Goal: Check status: Check status

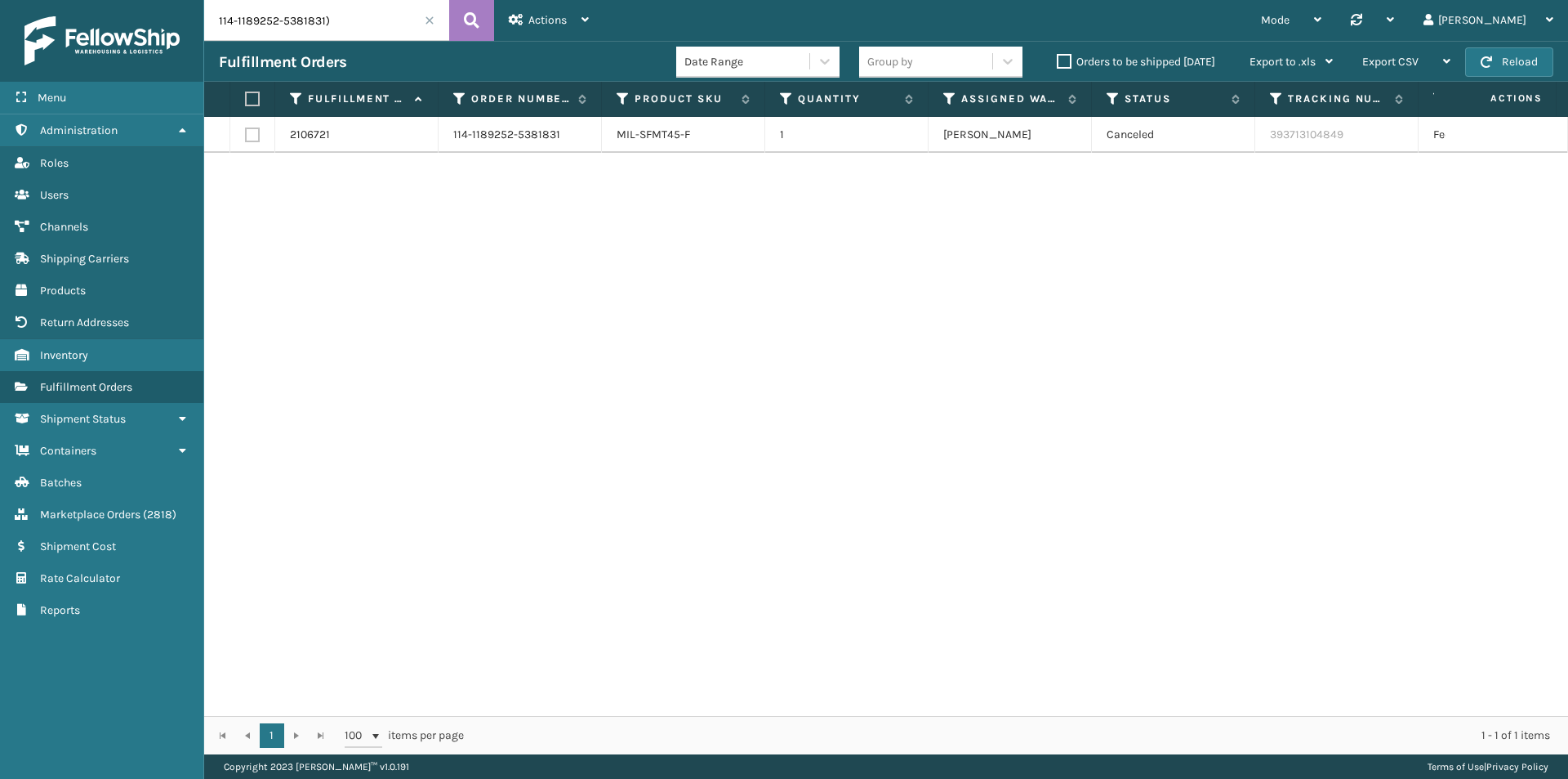
click at [381, 17] on input "114-1189252-5381831)" at bounding box center [327, 20] width 245 height 41
drag, startPoint x: 1348, startPoint y: 142, endPoint x: 1266, endPoint y: 144, distance: 82.0
click at [1266, 144] on td "393713104849" at bounding box center [1337, 135] width 164 height 36
copy link "393713104849"
click at [301, 17] on input "114-1189252-5381831" at bounding box center [327, 20] width 245 height 41
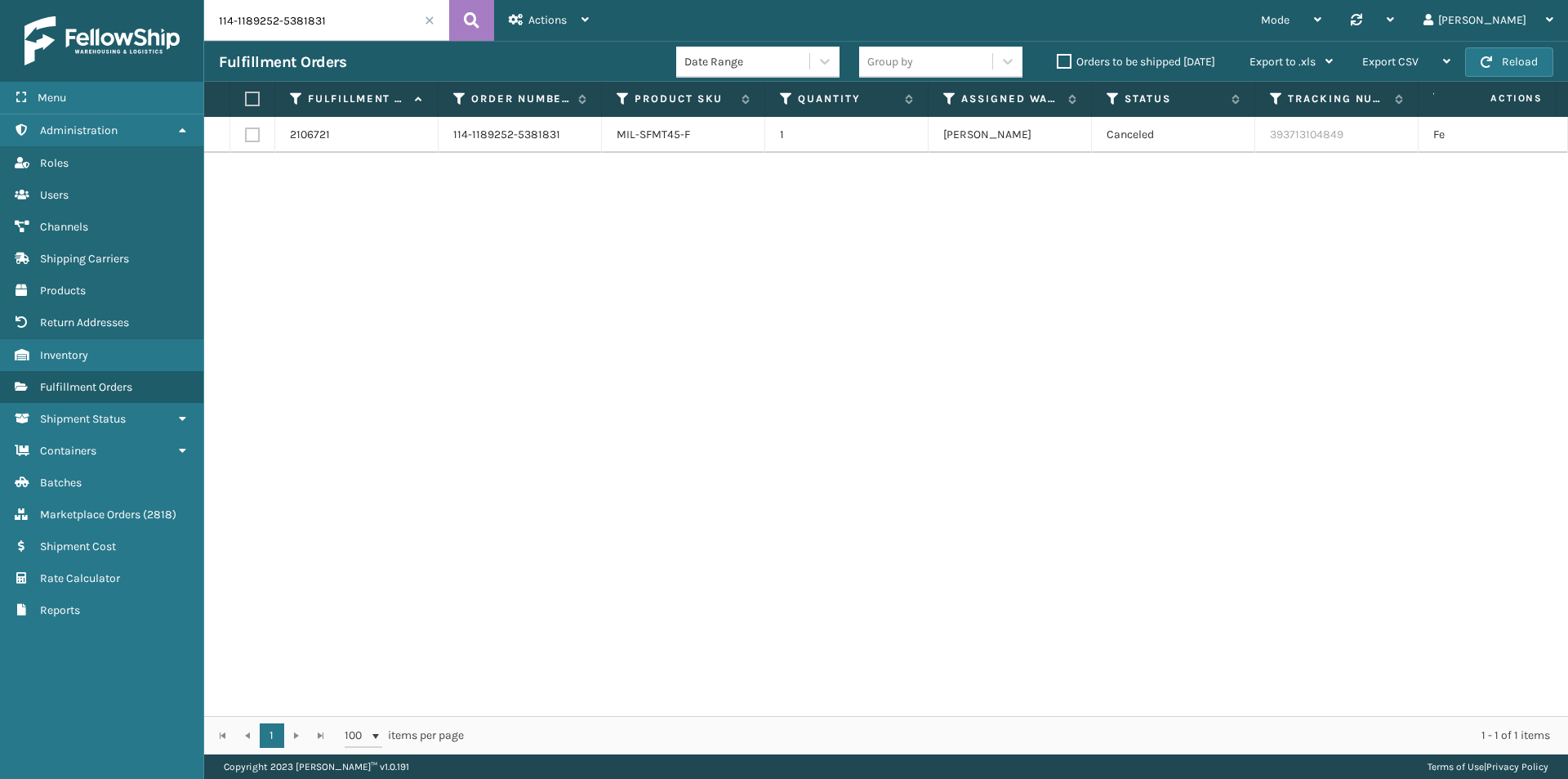
paste input "1-5080869-0088253"
click at [491, 15] on button at bounding box center [471, 20] width 45 height 41
drag, startPoint x: 1396, startPoint y: 143, endPoint x: 1264, endPoint y: 145, distance: 132.0
click at [1264, 145] on tr "2100083 111-5080869-0088253 MIL-CFB-DL 1 Haslet ([GEOGRAPHIC_DATA]) Exit Scan 3…" at bounding box center [1117, 135] width 1827 height 36
copy link "393606662461"
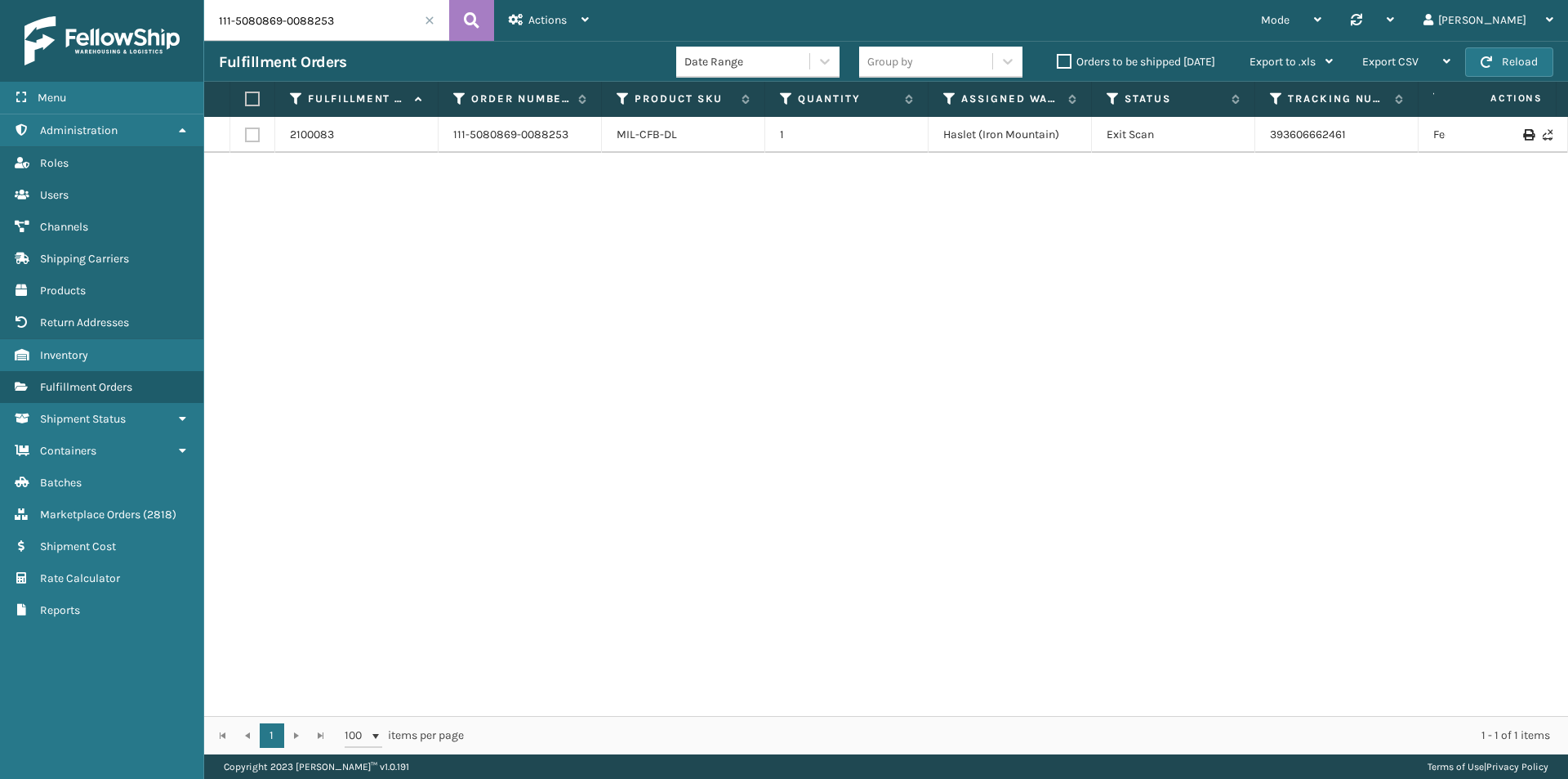
click at [318, 7] on input "111-5080869-0088253" at bounding box center [327, 20] width 245 height 41
paste input "4-8605155-4989820"
click at [468, 24] on icon at bounding box center [471, 20] width 15 height 25
drag, startPoint x: 1406, startPoint y: 138, endPoint x: 1274, endPoint y: 138, distance: 132.0
click at [1274, 138] on td "393905328584" at bounding box center [1337, 135] width 164 height 36
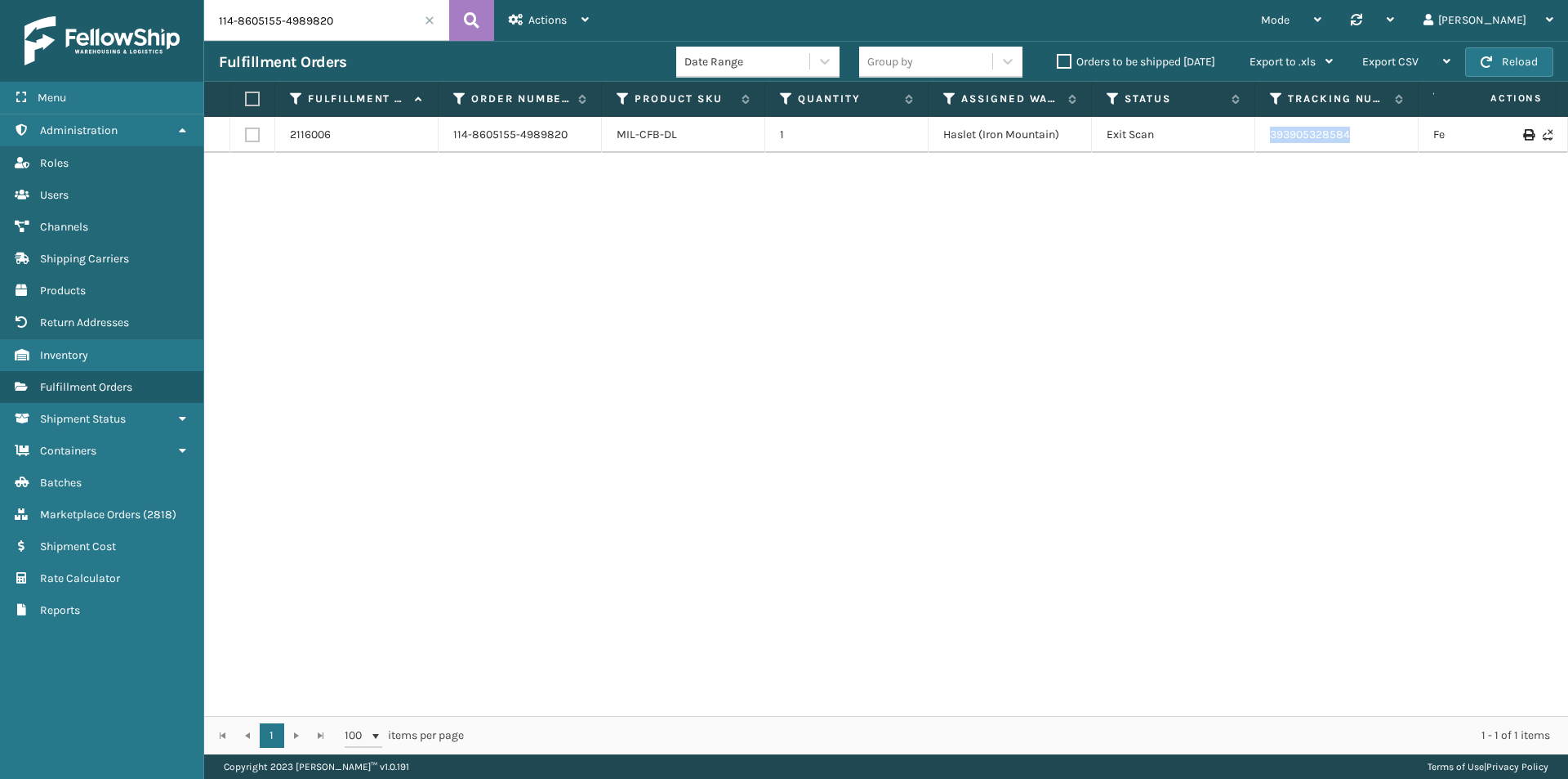
copy link "393905328584"
drag, startPoint x: 1373, startPoint y: 141, endPoint x: 1240, endPoint y: 135, distance: 133.1
click at [1240, 135] on tr "2116006 114-8605155-4989820 MIL-CFB-DL 1 Haslet ([GEOGRAPHIC_DATA]) Exit Scan 3…" at bounding box center [1117, 135] width 1827 height 36
copy tr "393905328584"
click at [306, 17] on input "114-8605155-4989820" at bounding box center [327, 20] width 245 height 41
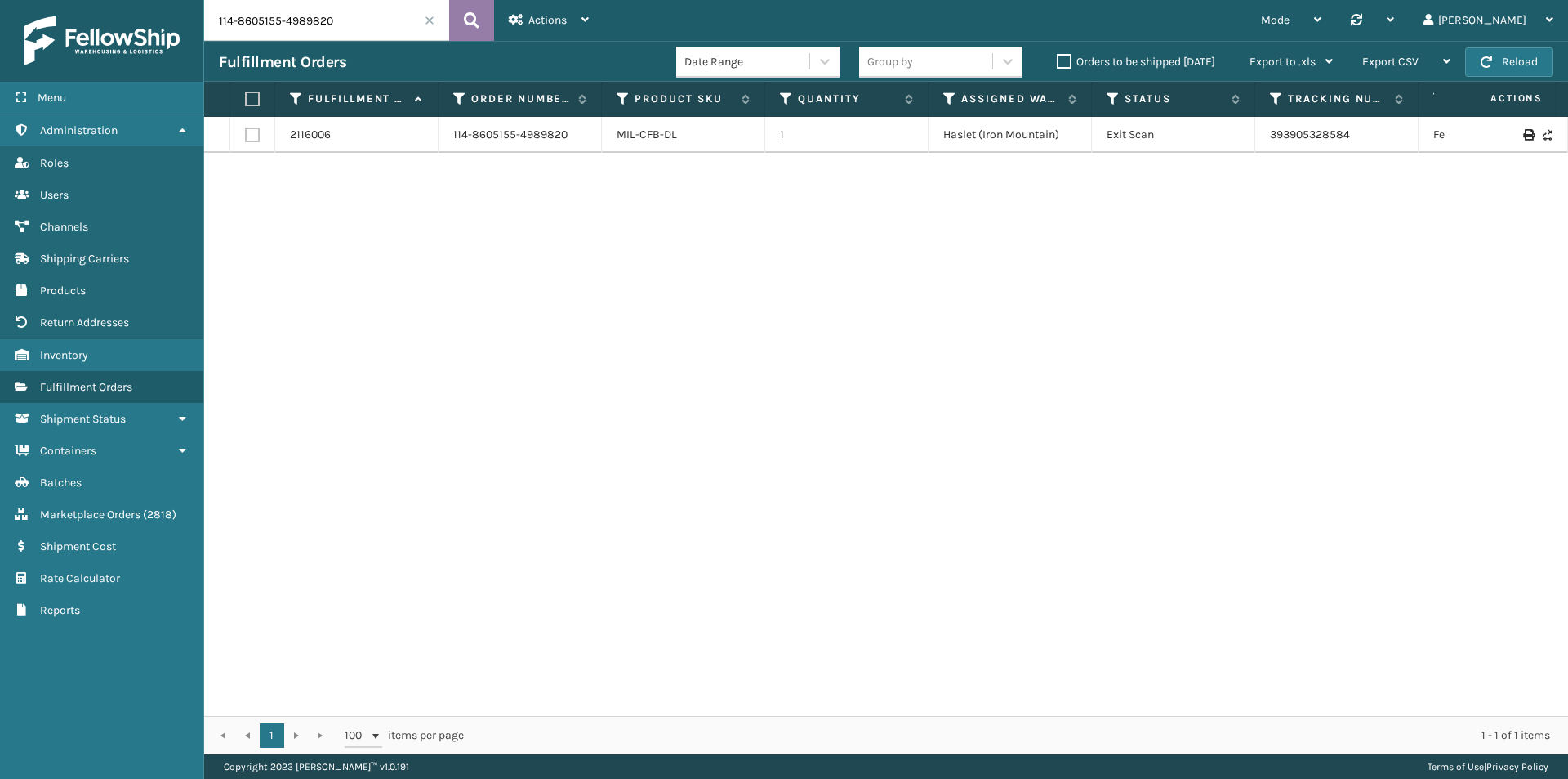
paste input "2-5871970-4345069"
click at [461, 21] on button at bounding box center [471, 20] width 45 height 41
drag, startPoint x: 1279, startPoint y: 150, endPoint x: 1221, endPoint y: 156, distance: 58.3
click at [1221, 156] on div "2089493 112-5871970-4345069 MIL-CRSH-BK 1 TFM Exit Scan 393412546922 FedEx Home…" at bounding box center [887, 416] width 1365 height 599
drag, startPoint x: 1237, startPoint y: 134, endPoint x: 1409, endPoint y: 150, distance: 172.7
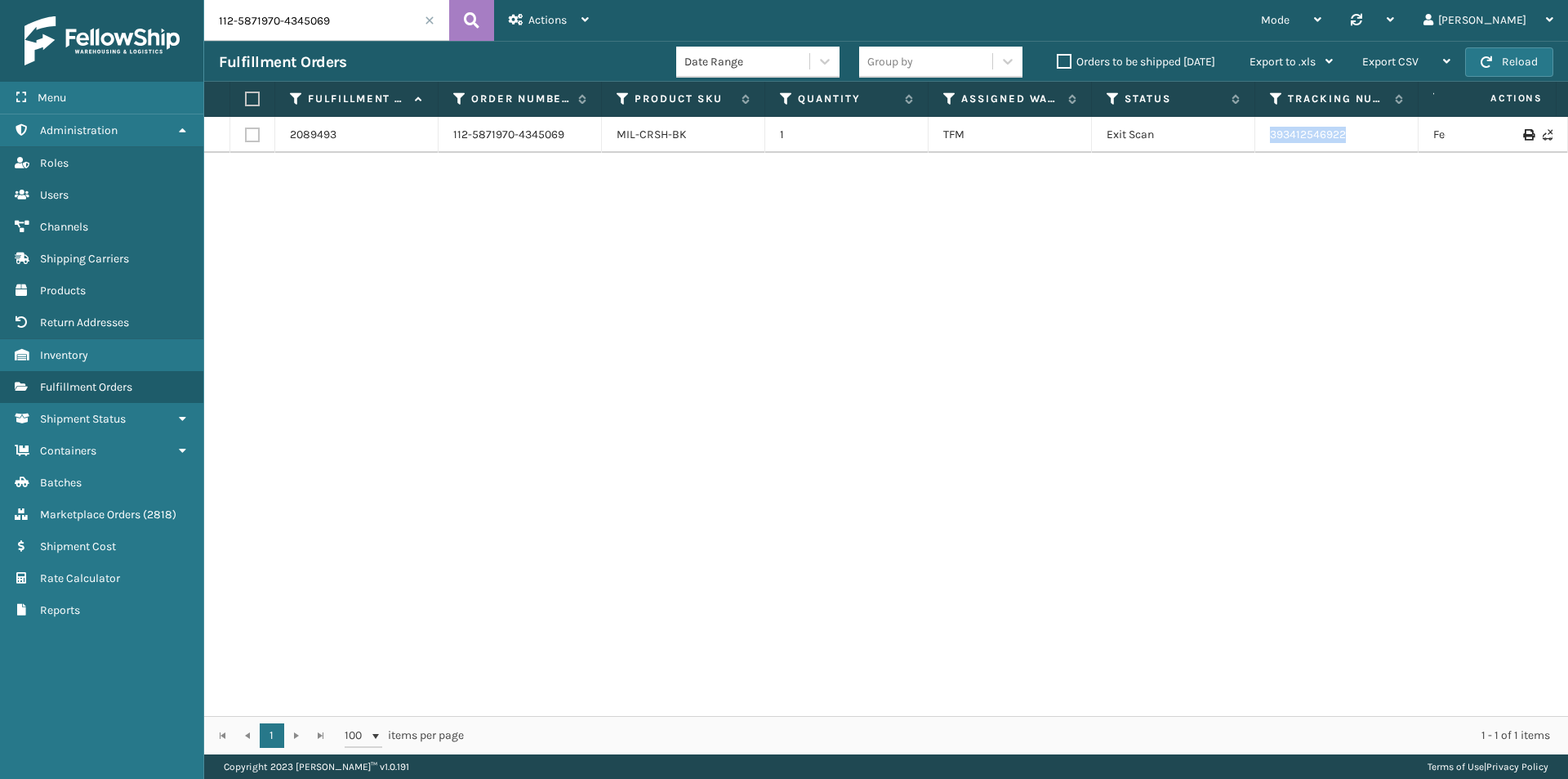
click at [1409, 150] on tr "2089493 112-5871970-4345069 MIL-CRSH-BK 1 TFM Exit Scan 393412546922 FedEx Home…" at bounding box center [1117, 135] width 1827 height 36
copy tr "393412546922"
click at [308, 35] on input "112-5871970-4345069" at bounding box center [327, 20] width 245 height 41
paste input "4-5365785-5396241"
type input "114-5365785-5396241"
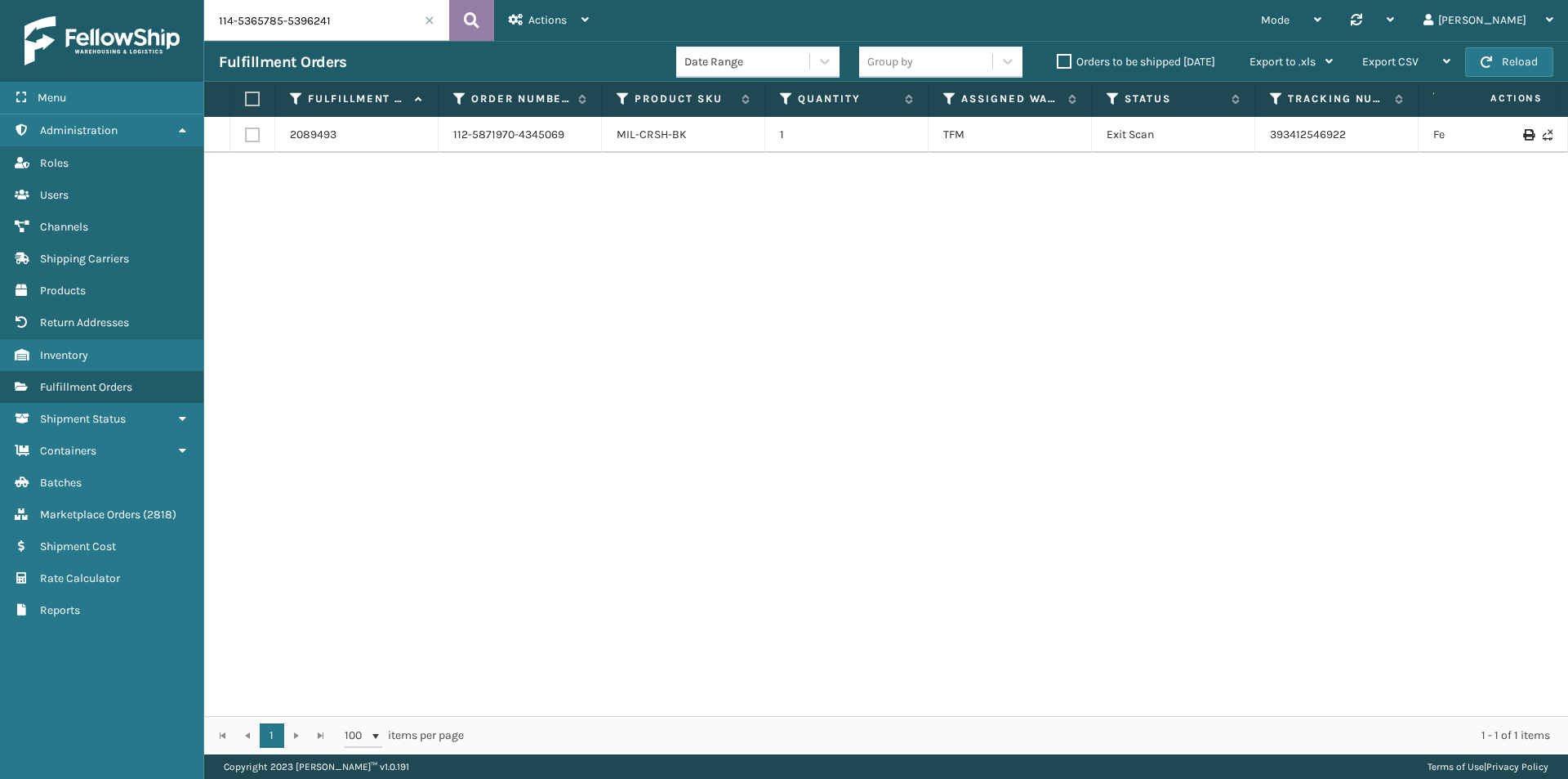
click at [465, 18] on icon at bounding box center [471, 20] width 15 height 25
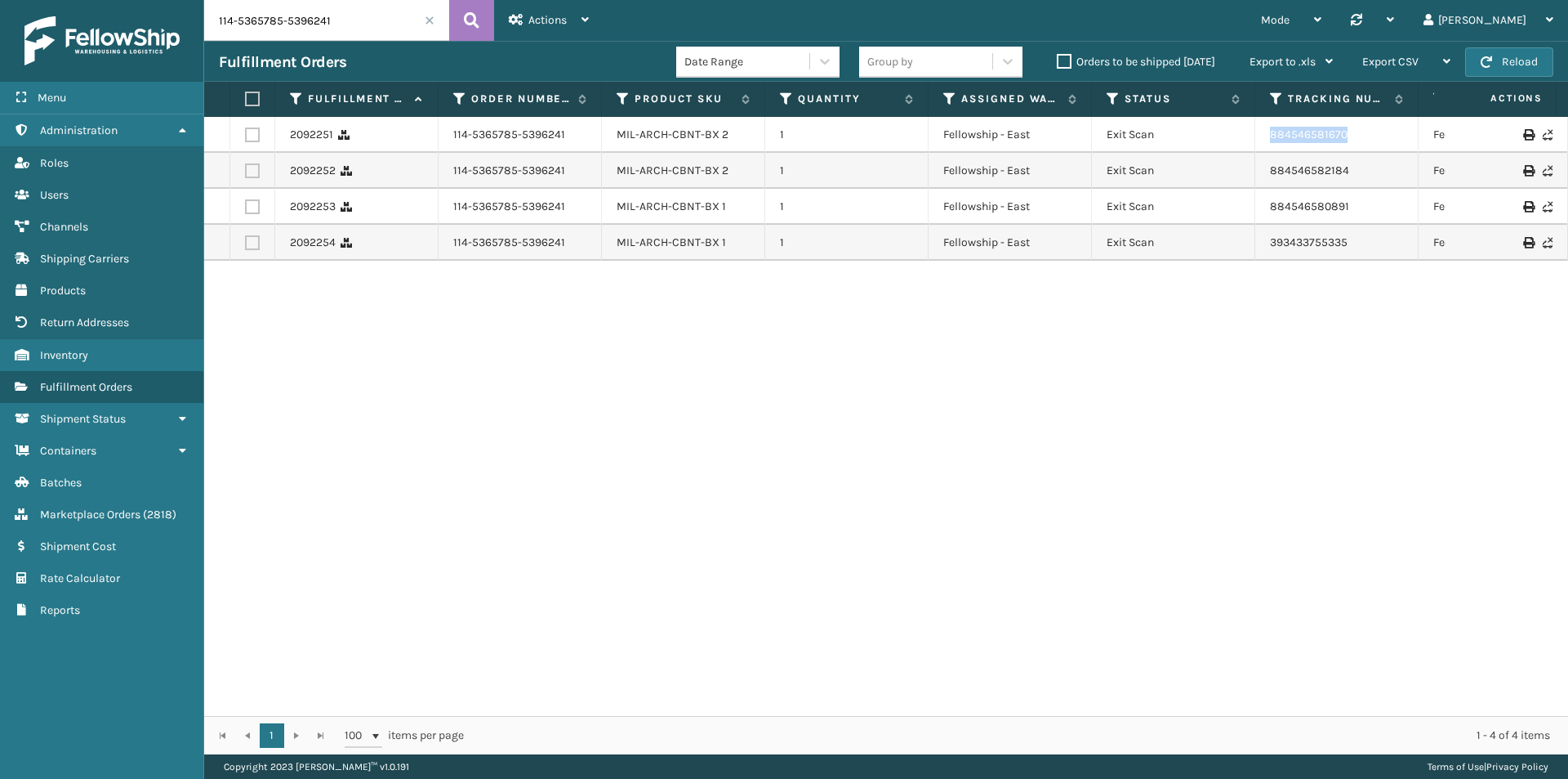
drag, startPoint x: 1391, startPoint y: 126, endPoint x: 1255, endPoint y: 139, distance: 136.6
click at [1255, 139] on td "884546581670" at bounding box center [1337, 135] width 164 height 36
copy link "884546581670"
drag, startPoint x: 1349, startPoint y: 211, endPoint x: 1243, endPoint y: 223, distance: 106.7
click at [1243, 223] on tr "2092253 114-5365785-5396241 MIL-ARCH-CBNT-BX 1 1 Fellowship - East Exit Scan 88…" at bounding box center [1117, 207] width 1827 height 36
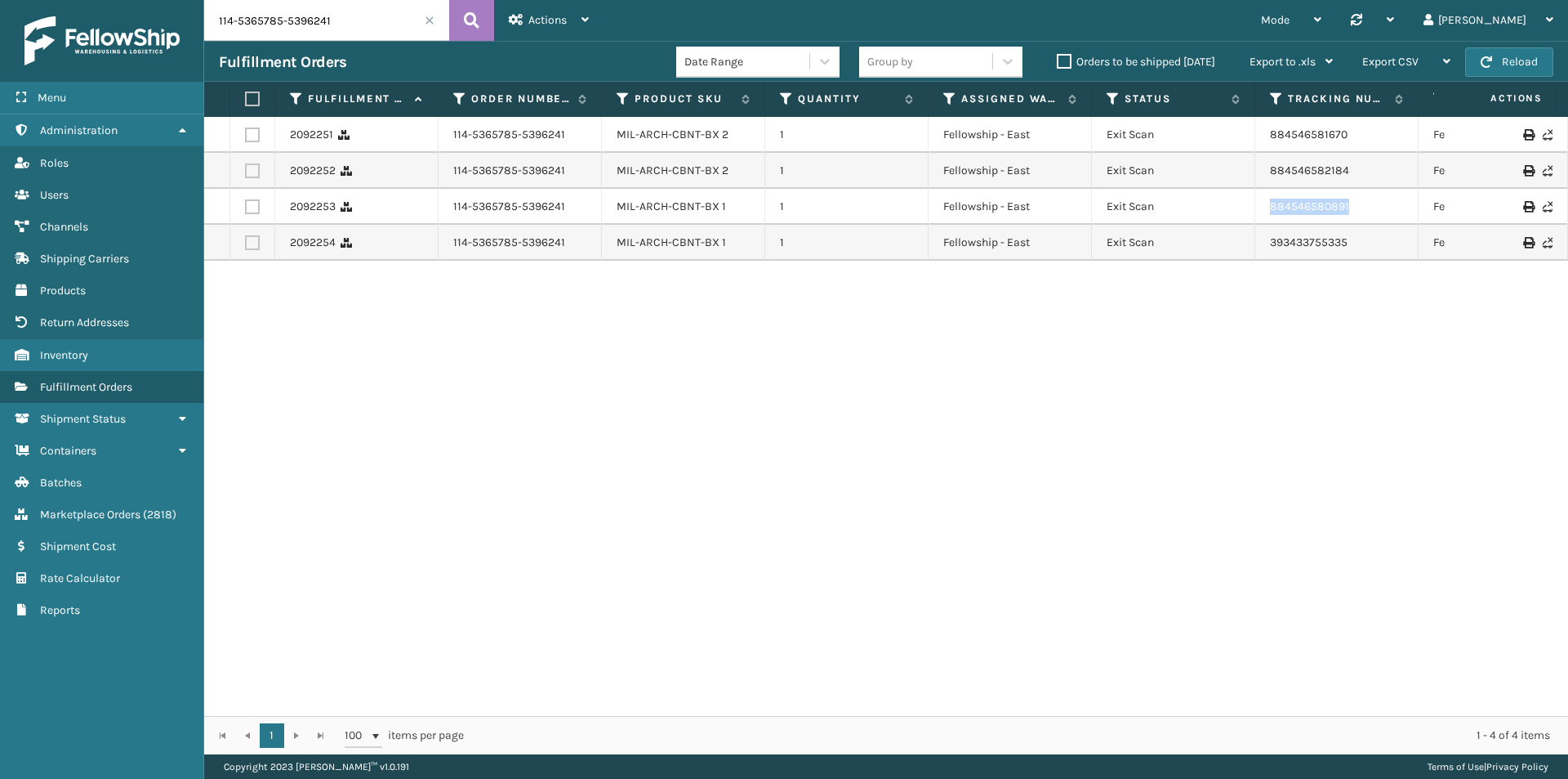
copy tr "884546580891"
drag, startPoint x: 1376, startPoint y: 245, endPoint x: 1236, endPoint y: 253, distance: 140.2
click at [1236, 253] on tr "2092254 114-5365785-5396241 MIL-ARCH-CBNT-BX 1 1 Fellowship - East Exit Scan 39…" at bounding box center [1117, 243] width 1827 height 36
copy tr "393433755335"
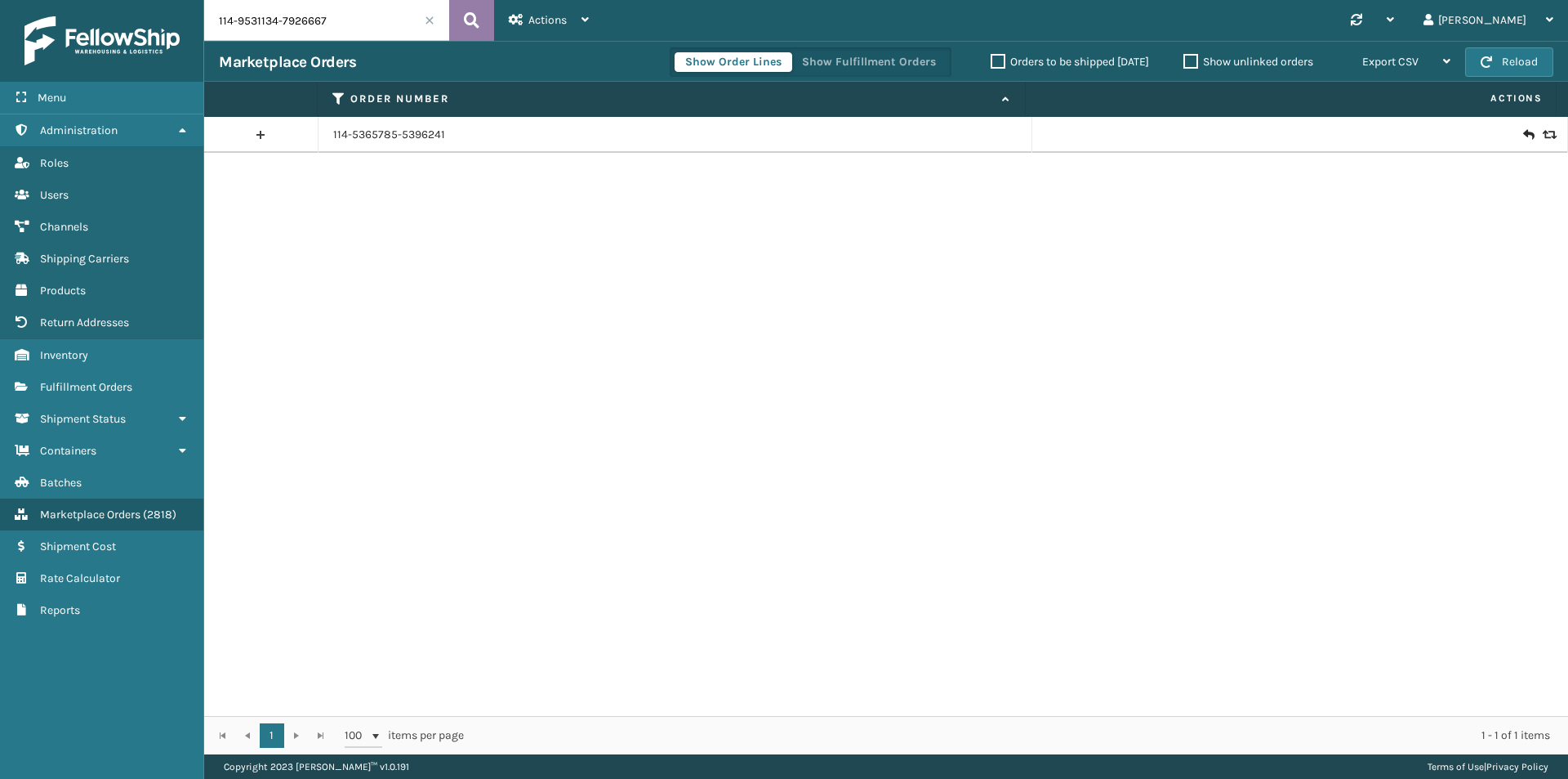
type input "114-9531134-7926667"
click at [476, 21] on icon at bounding box center [471, 20] width 15 height 25
click at [413, 131] on link "114-9531134-7926667" at bounding box center [387, 135] width 108 height 16
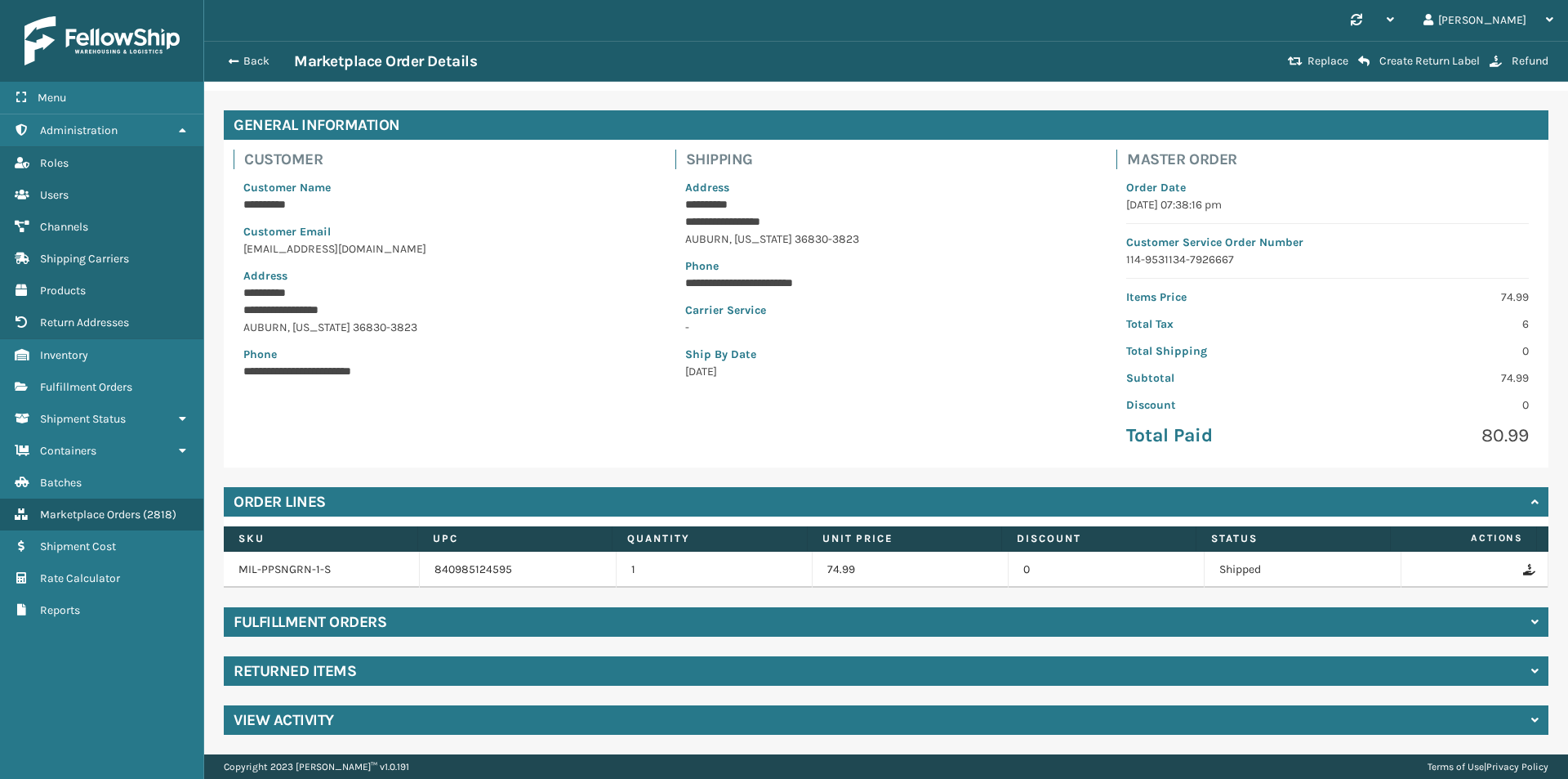
click at [381, 664] on div "Returned Items" at bounding box center [886, 671] width 1325 height 29
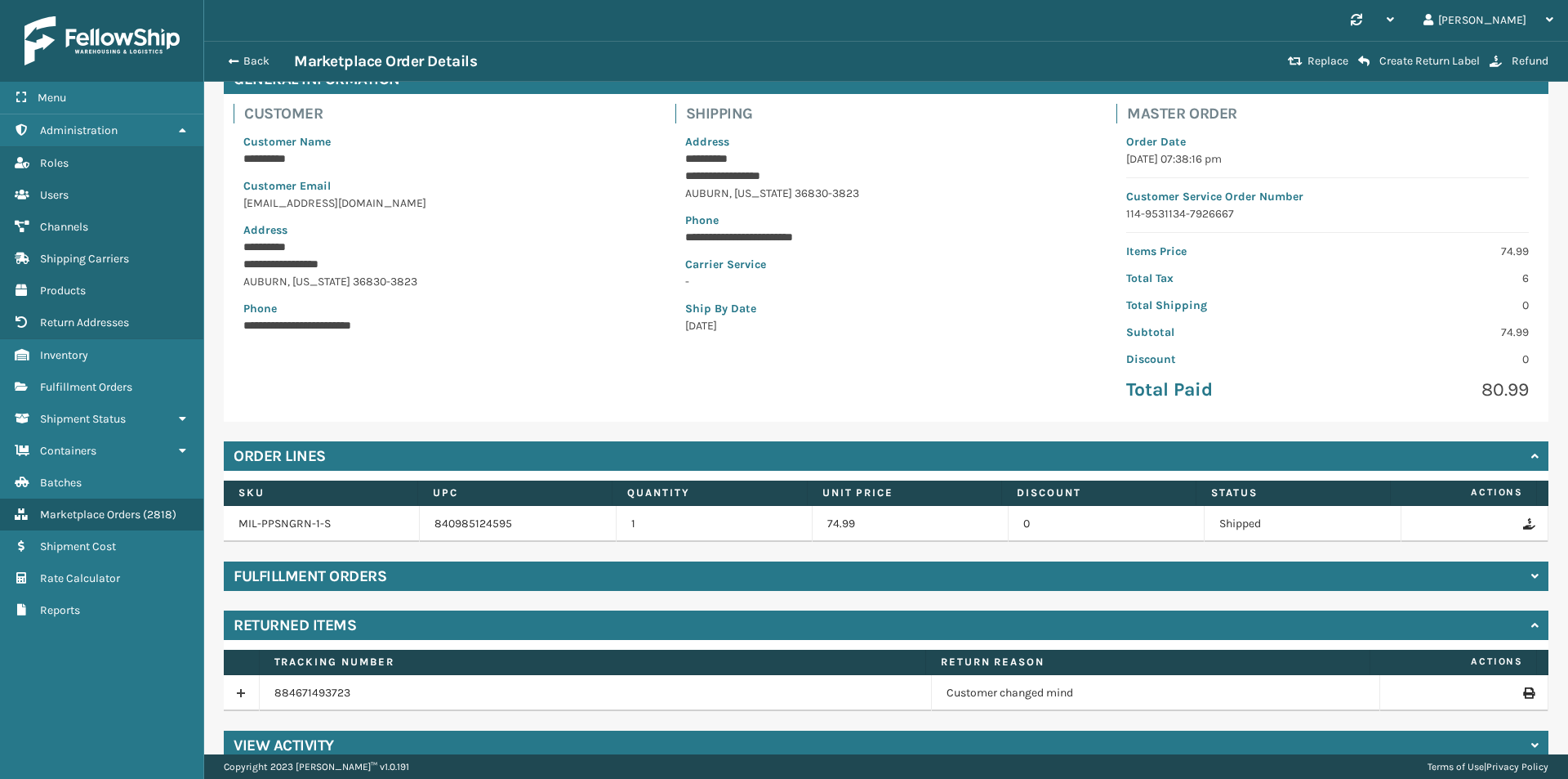
scroll to position [118, 0]
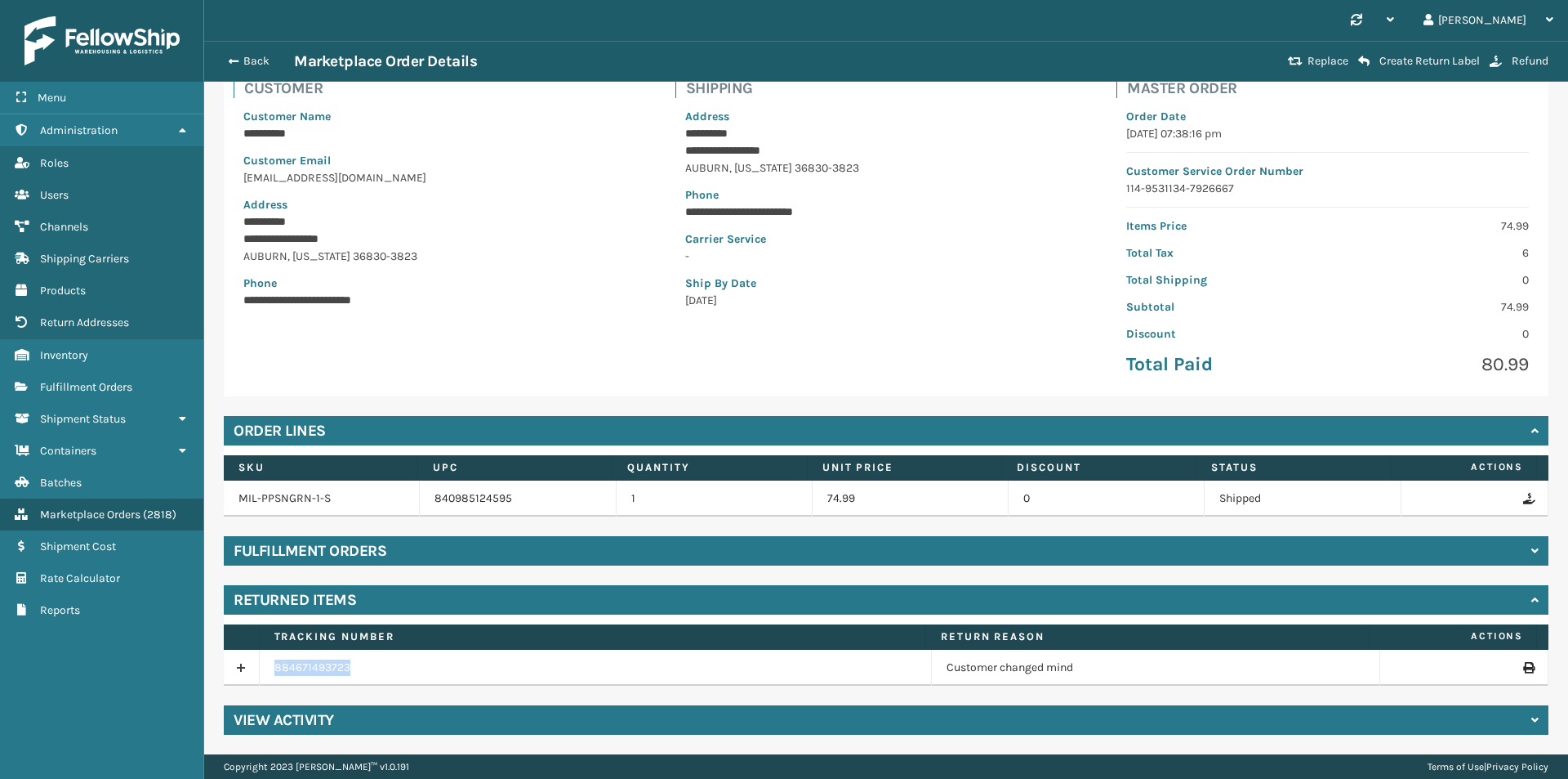
drag, startPoint x: 374, startPoint y: 673, endPoint x: 263, endPoint y: 676, distance: 111.0
click at [263, 676] on td "884671493723" at bounding box center [596, 668] width 672 height 36
copy link "884671493723"
click at [260, 55] on button "Back" at bounding box center [256, 61] width 75 height 15
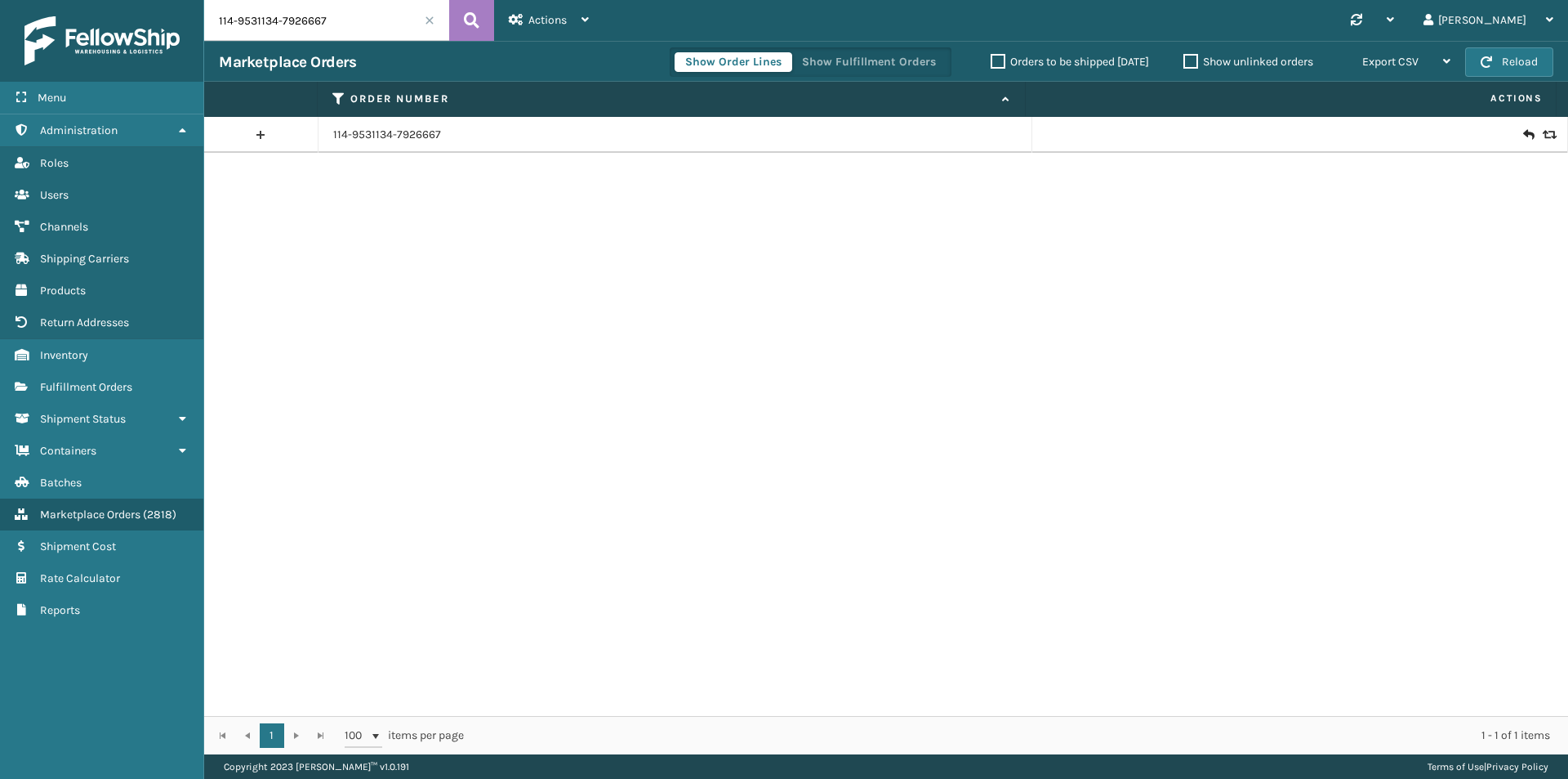
drag, startPoint x: 327, startPoint y: 20, endPoint x: 386, endPoint y: 11, distance: 59.7
click at [328, 20] on input "114-9531134-7926667" at bounding box center [327, 20] width 245 height 41
paste input "1609798-6741032"
type input "114-1609798-6741032"
click at [461, 24] on button at bounding box center [471, 20] width 45 height 41
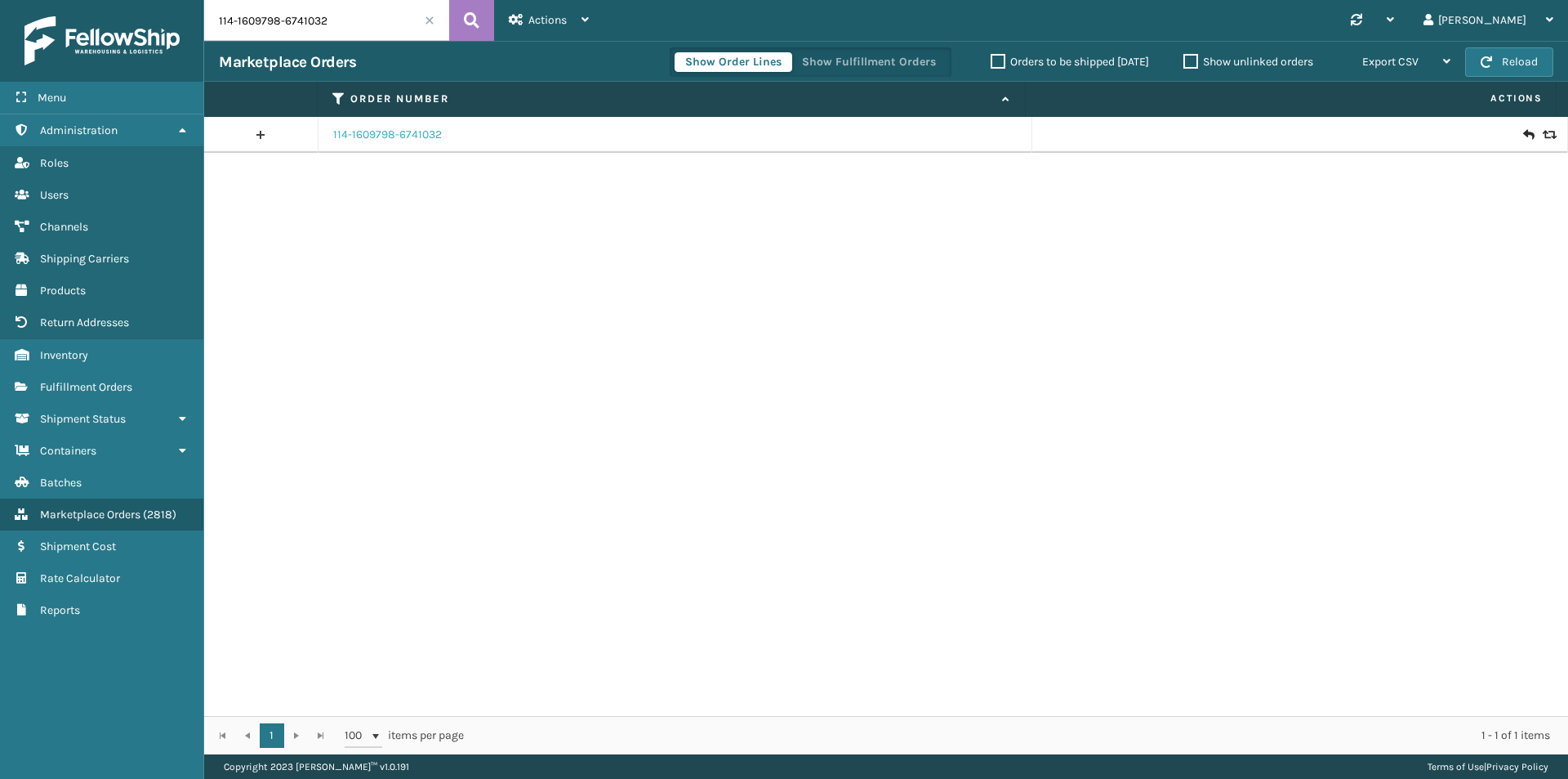
click at [379, 126] on link "114-1609798-6741032" at bounding box center [388, 135] width 109 height 16
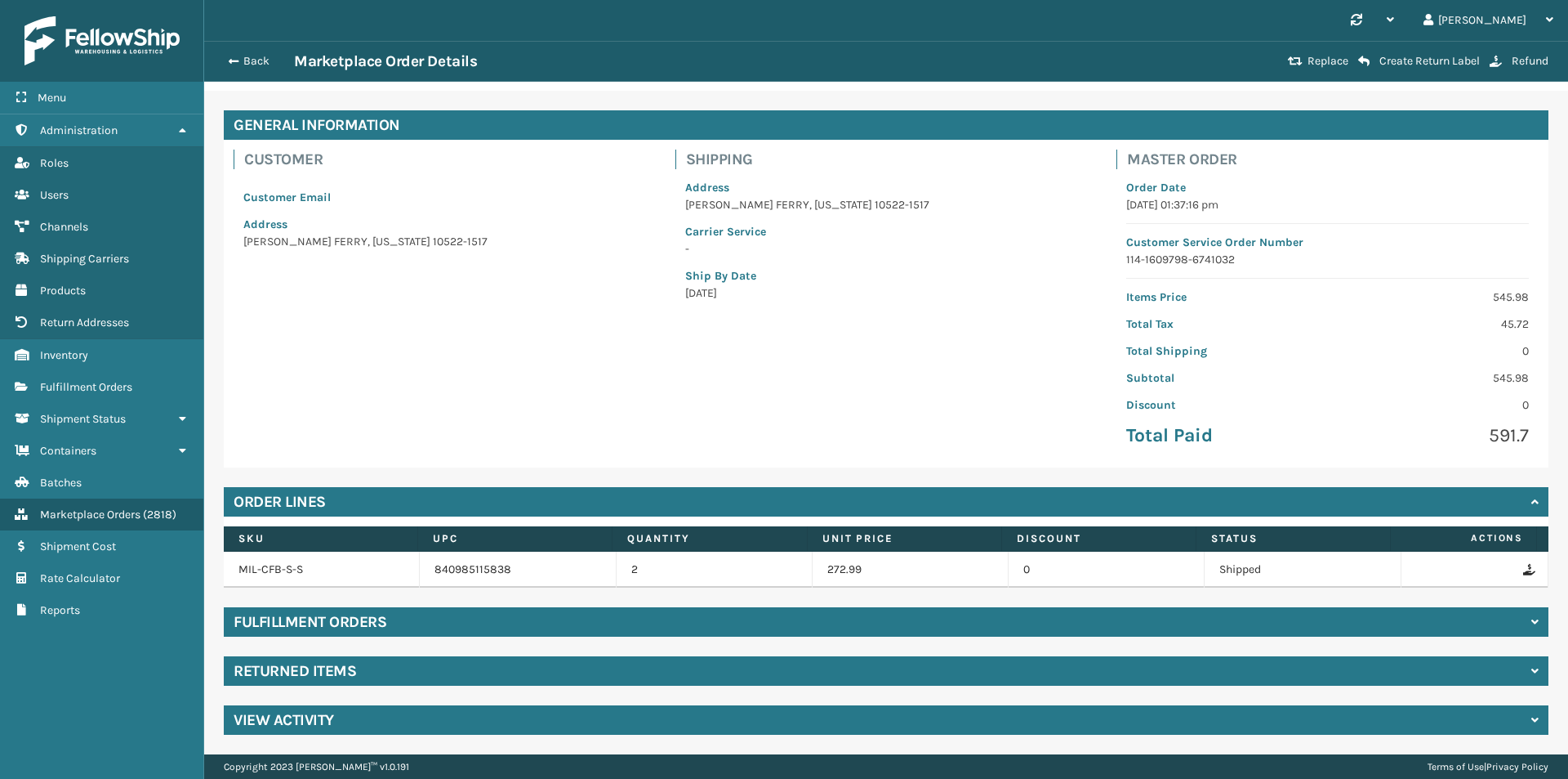
click at [433, 666] on div "Returned Items" at bounding box center [886, 671] width 1325 height 29
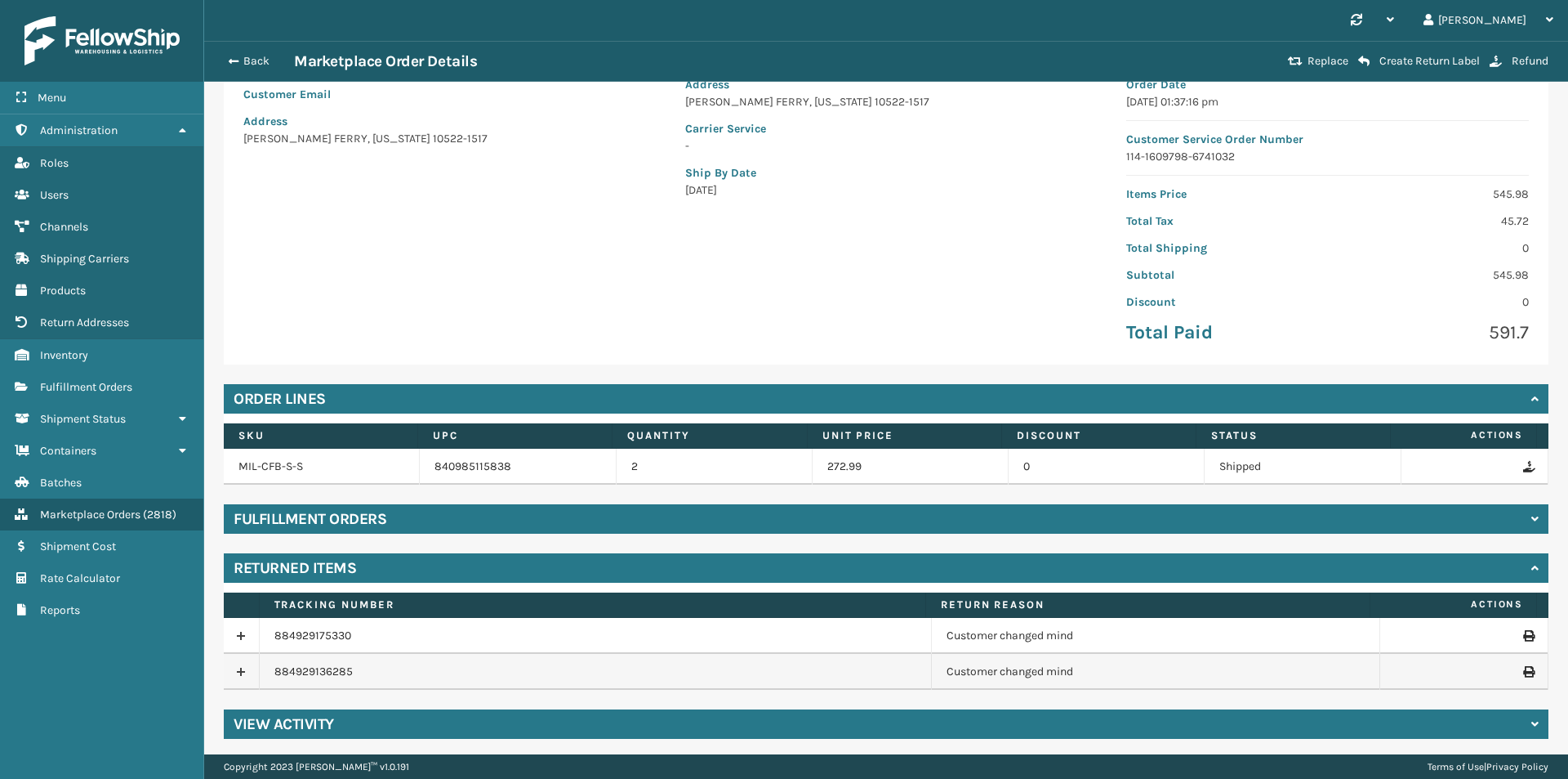
scroll to position [155, 0]
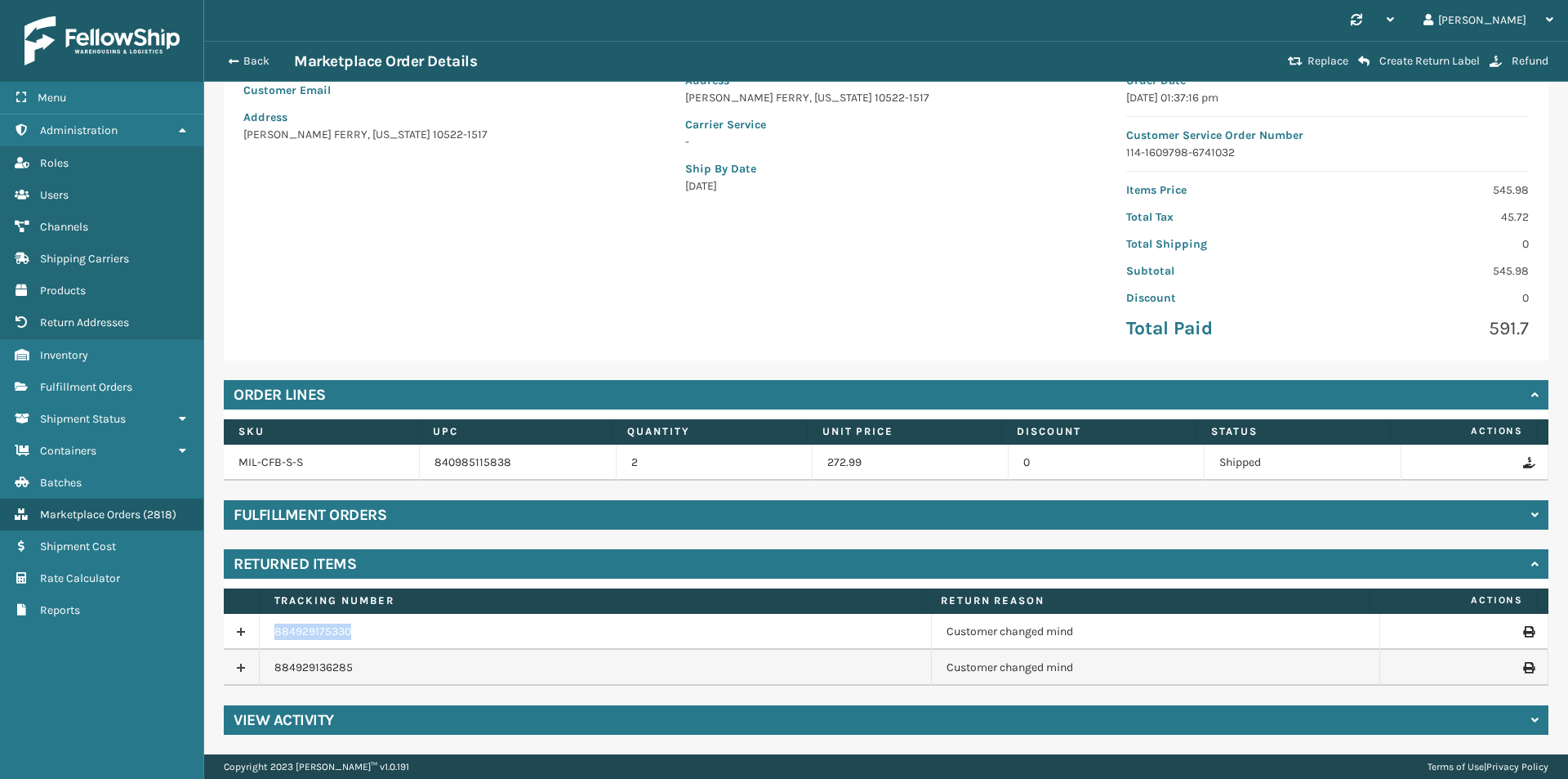
drag, startPoint x: 371, startPoint y: 630, endPoint x: 263, endPoint y: 637, distance: 108.2
click at [263, 637] on td "884929175330" at bounding box center [596, 632] width 672 height 36
copy link "884929175330"
drag, startPoint x: 369, startPoint y: 678, endPoint x: 267, endPoint y: 673, distance: 102.1
click at [267, 673] on td "884929136285" at bounding box center [596, 668] width 672 height 36
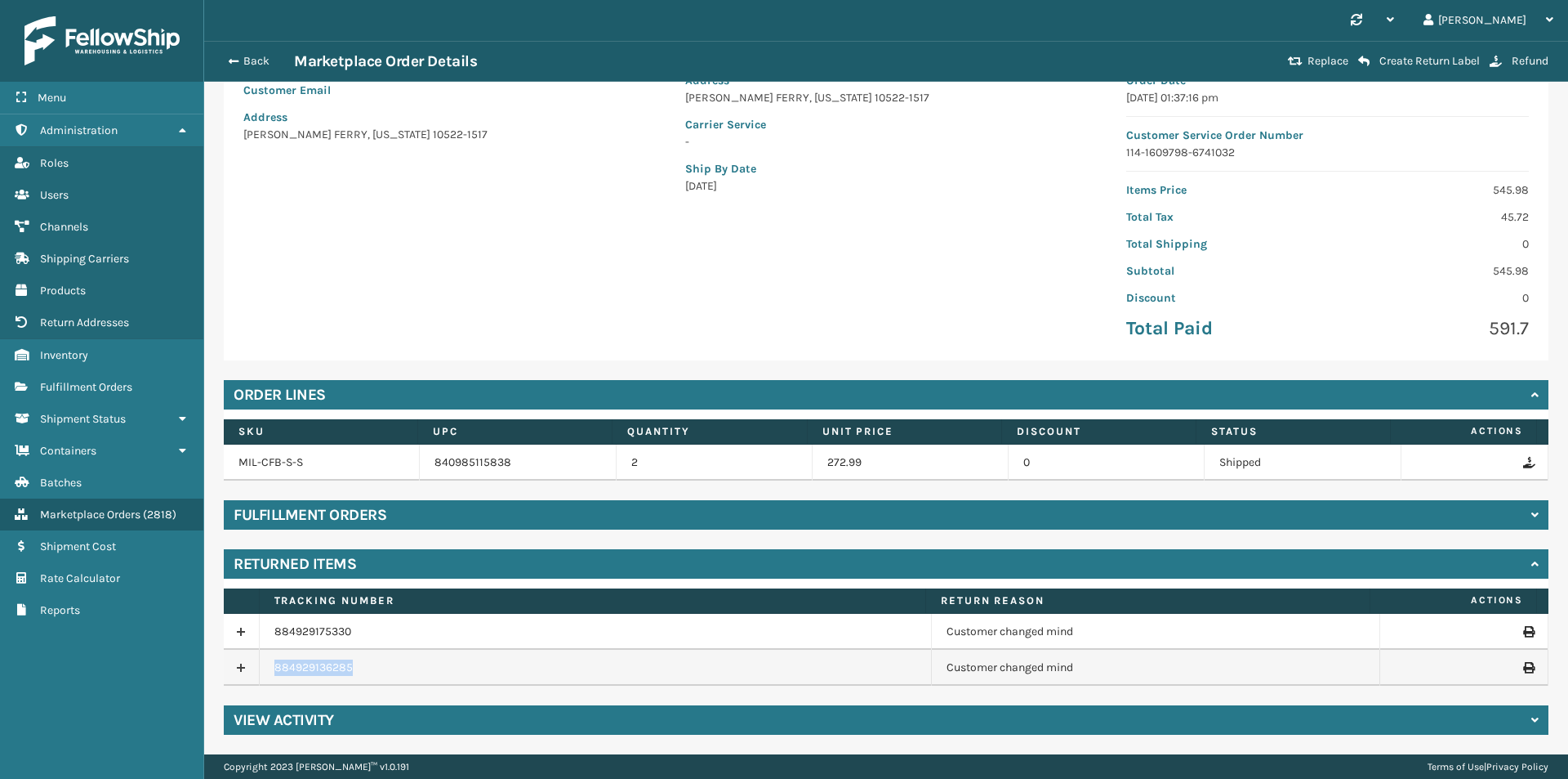
copy link "884929136285"
